Goal: Complete application form: Complete application form

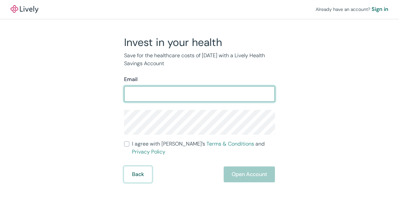
click at [139, 175] on button "Back" at bounding box center [138, 174] width 28 height 16
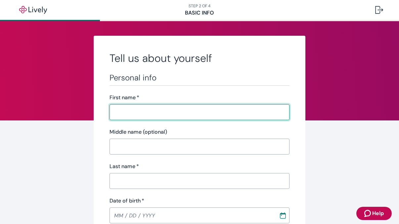
click at [194, 112] on input "First name   *" at bounding box center [200, 112] width 180 height 13
type input "[PERSON_NAME]"
type input "(301) 717-3923"
type input "12332 Old Canal Road"
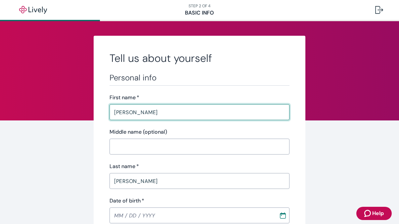
type input "Potomac"
type input "Maryland"
type input "20854"
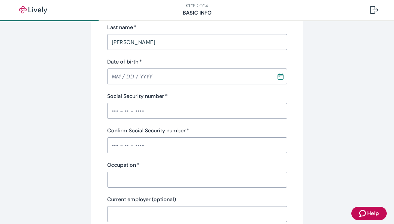
scroll to position [143, 0]
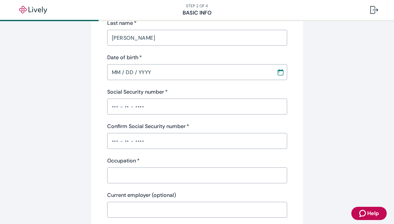
click at [183, 72] on input "MM / DD / YYYY" at bounding box center [189, 72] width 165 height 13
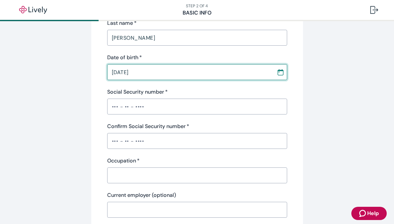
type input "10 / 23 / 1963"
click at [152, 108] on input "Social Security number   *" at bounding box center [197, 106] width 180 height 13
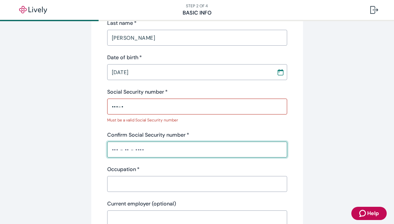
click at [145, 144] on input "Confirm Social Security number   *" at bounding box center [197, 149] width 180 height 13
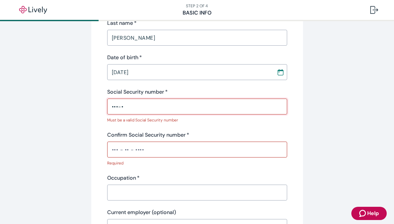
click at [143, 106] on input "•••-•" at bounding box center [197, 106] width 180 height 13
type input "•"
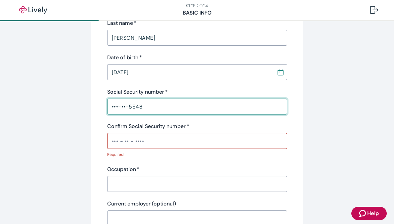
type input "•••-••-5548"
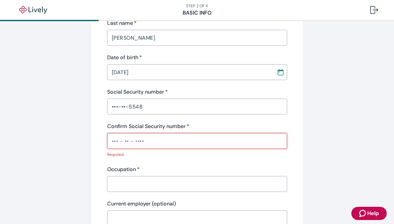
click at [149, 141] on input "Confirm Social Security number   *" at bounding box center [197, 140] width 180 height 13
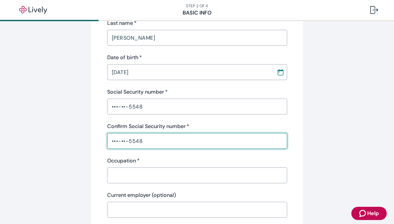
type input "•••-••-5548"
click at [173, 177] on input "Occupation   *" at bounding box center [197, 175] width 180 height 13
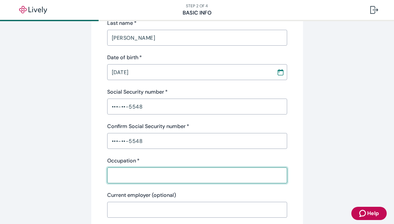
type input "Cybersecurity SME"
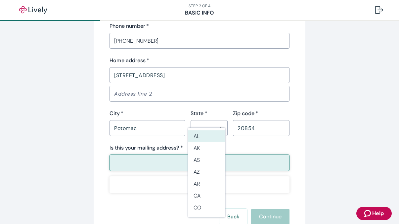
scroll to position [418, 0]
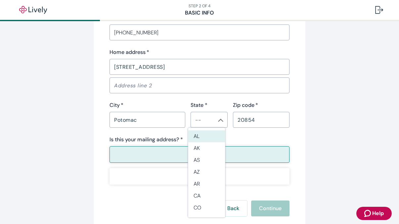
click at [175, 69] on input "12332 Old Canal Road" at bounding box center [200, 66] width 180 height 13
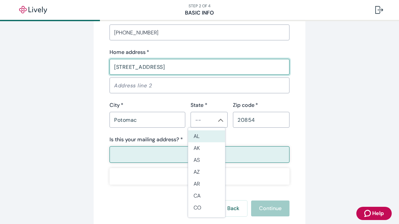
type input "6042 River Road"
click at [150, 124] on input "Potomac" at bounding box center [148, 119] width 76 height 13
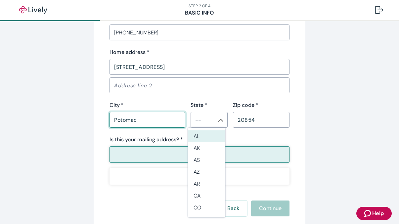
type input "Sharpsburg"
click at [268, 119] on input "20854" at bounding box center [261, 119] width 57 height 13
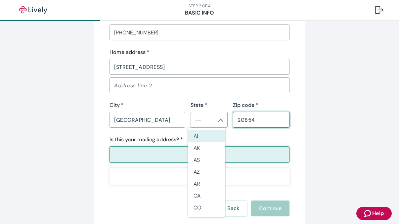
type input "21782"
click at [197, 185] on li "MD" at bounding box center [206, 185] width 37 height 12
type input "MD"
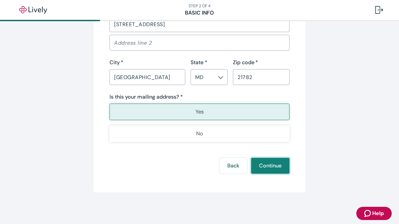
click at [270, 166] on button "Continue" at bounding box center [270, 166] width 38 height 16
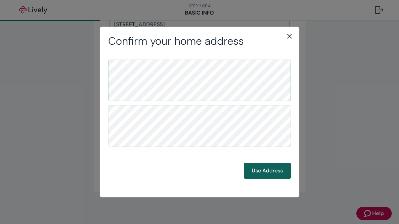
click at [267, 168] on button "Use Address" at bounding box center [267, 171] width 47 height 16
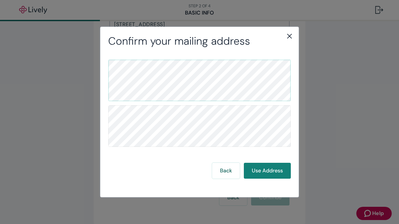
click at [290, 36] on icon "close" at bounding box center [289, 36] width 5 height 5
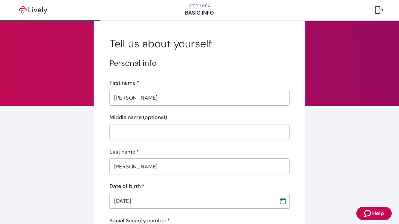
scroll to position [0, 0]
